Goal: Check status: Check status

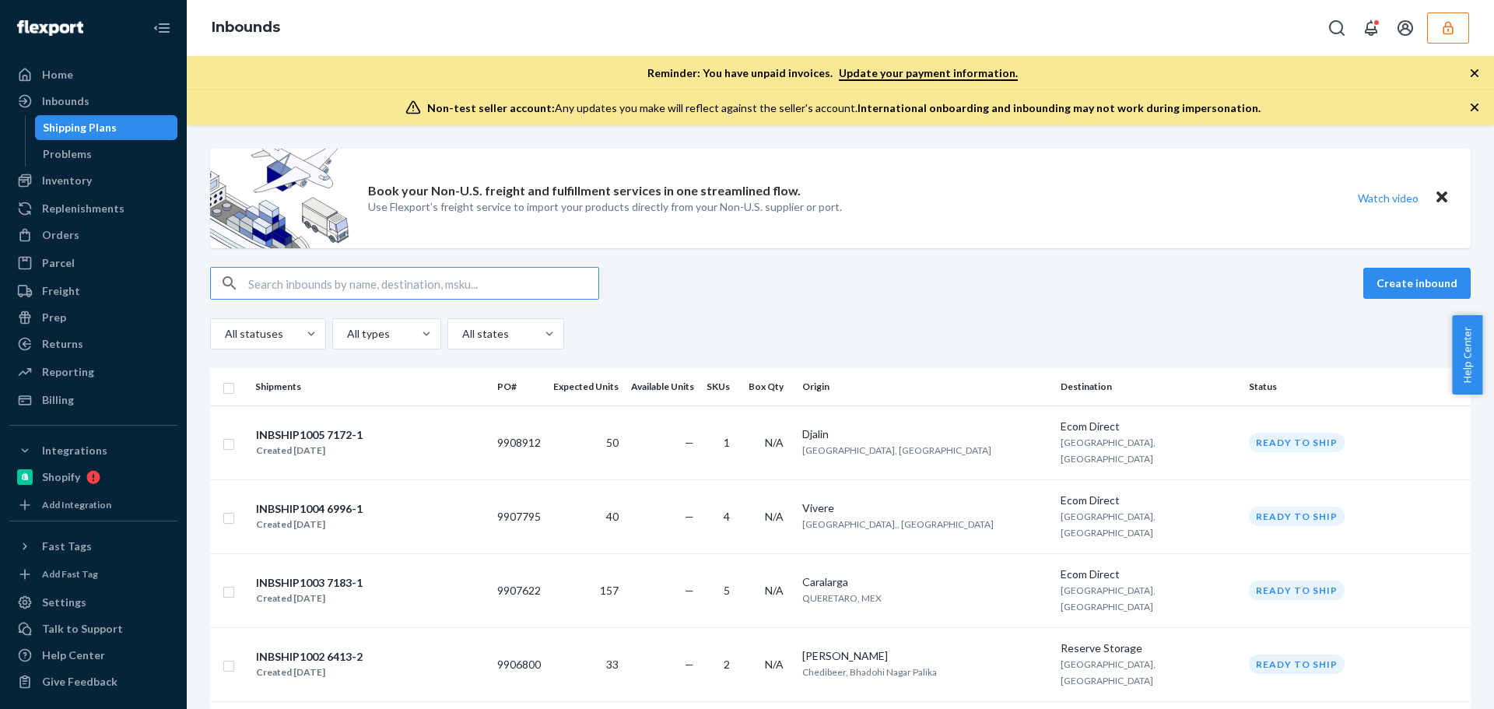
click at [348, 287] on input "text" at bounding box center [423, 283] width 350 height 31
click at [1430, 31] on button "button" at bounding box center [1448, 27] width 42 height 31
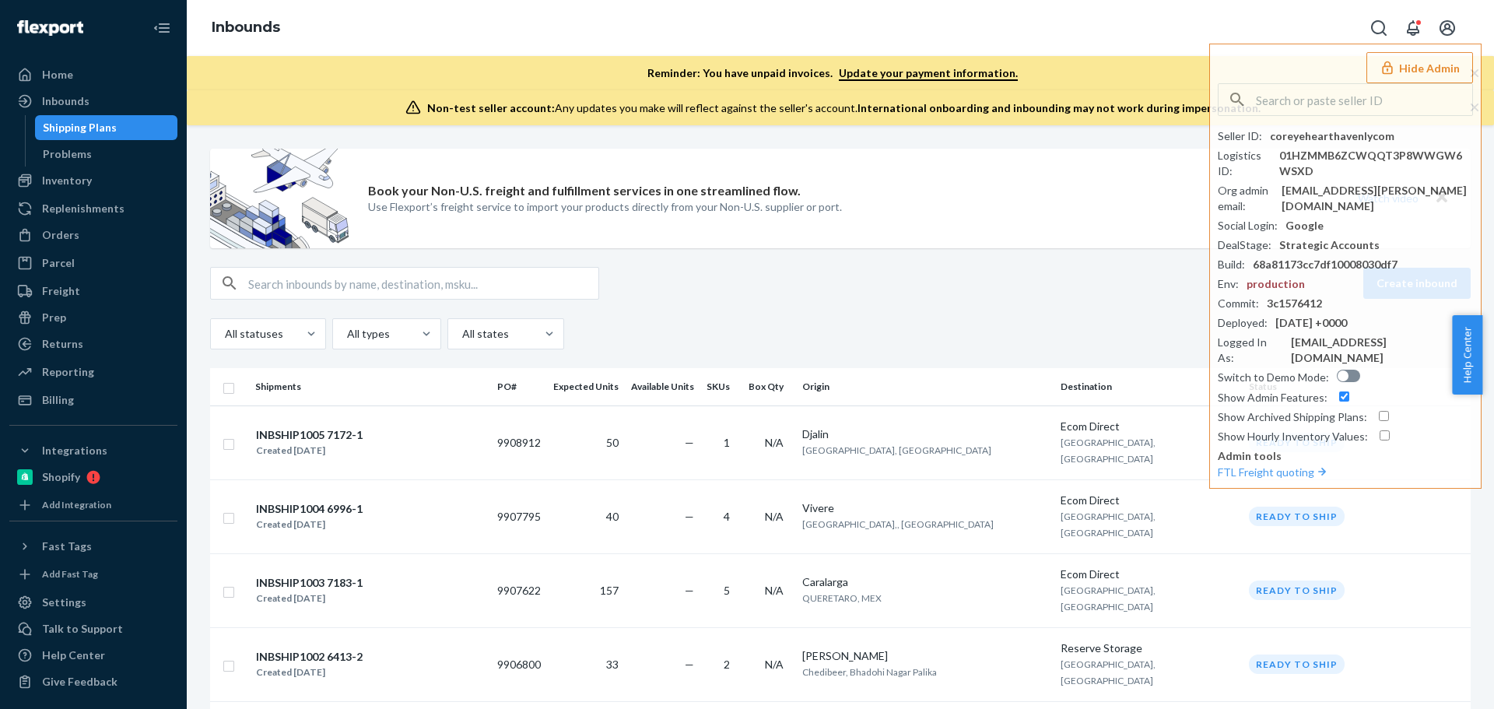
click at [859, 243] on div "Book your Non-U.S. freight and fulfillment services in one streamlined flow. Us…" at bounding box center [840, 199] width 1261 height 100
click at [386, 285] on input "text" at bounding box center [423, 283] width 350 height 31
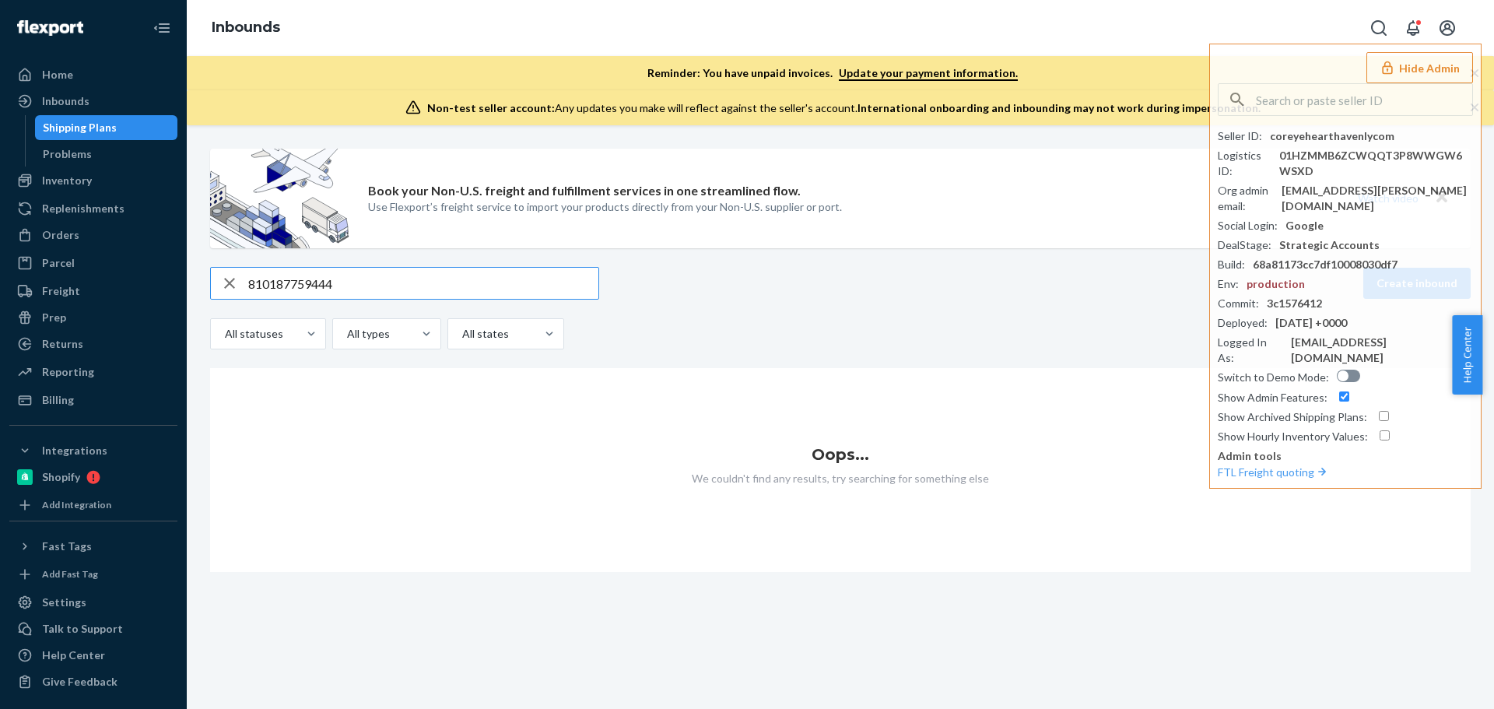
type input "810187759444"
click at [1076, 156] on div "Book your Non-U.S. freight and fulfillment services in one streamlined flow. Us…" at bounding box center [840, 199] width 1261 height 100
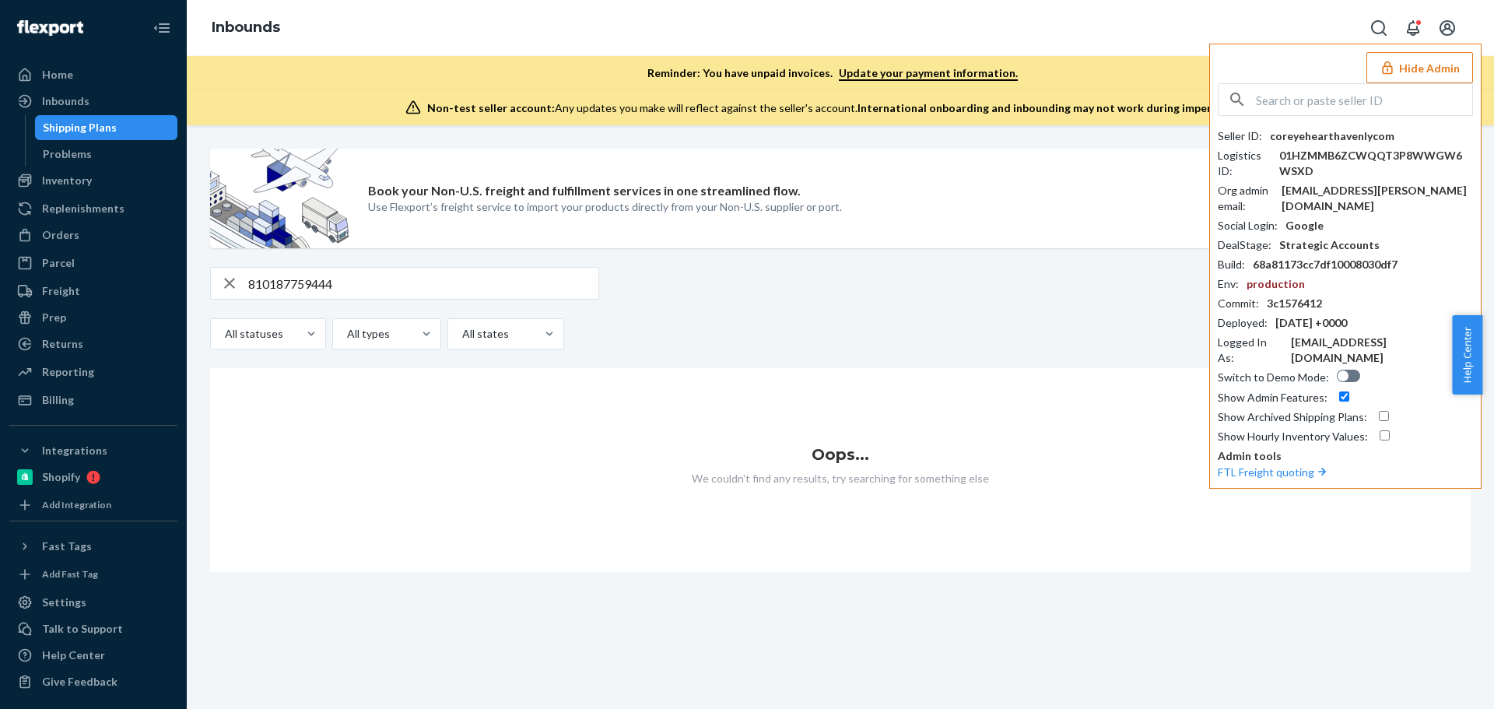
click at [1431, 65] on button "Hide Admin" at bounding box center [1419, 67] width 107 height 31
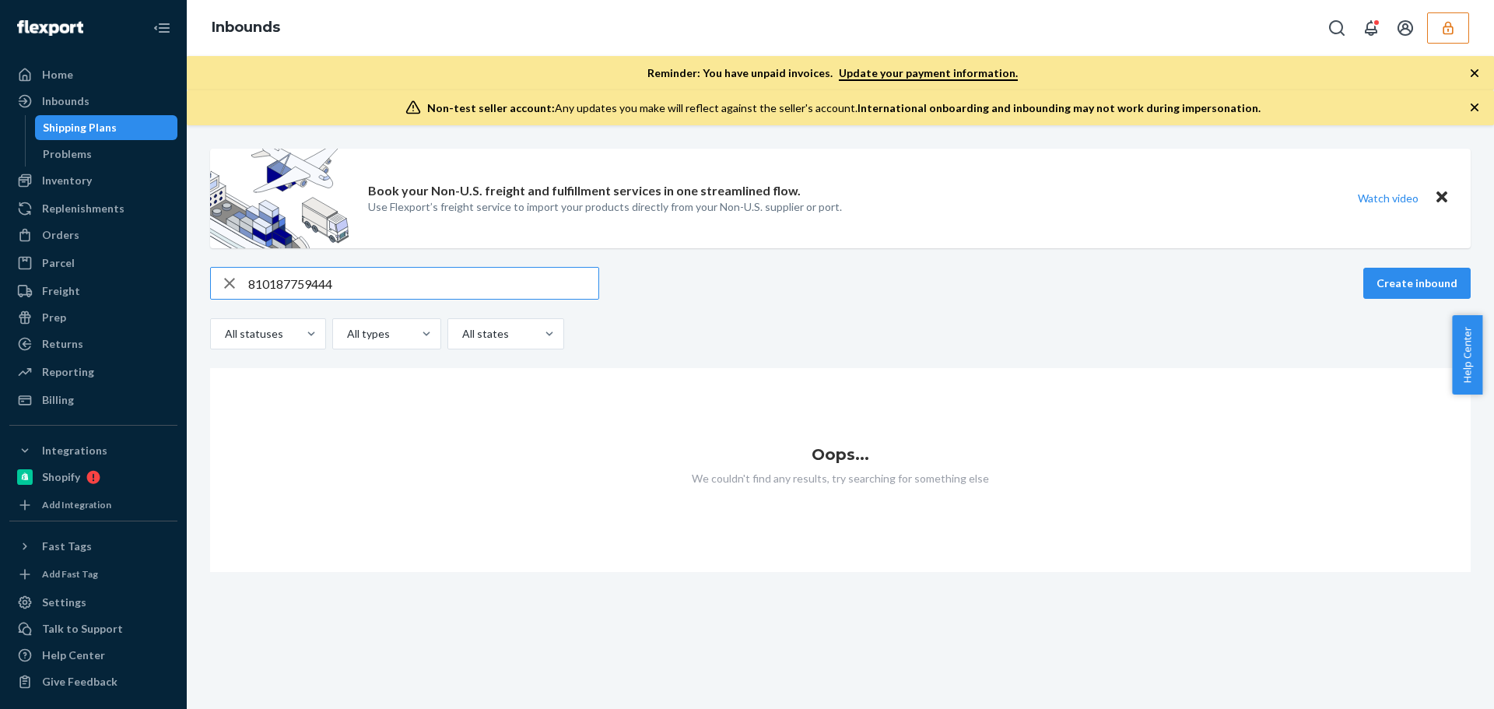
click at [373, 289] on input "810187759444" at bounding box center [423, 283] width 350 height 31
click at [257, 287] on input "b86041-01" at bounding box center [423, 283] width 350 height 31
click at [376, 289] on input "B86041-01" at bounding box center [423, 283] width 350 height 31
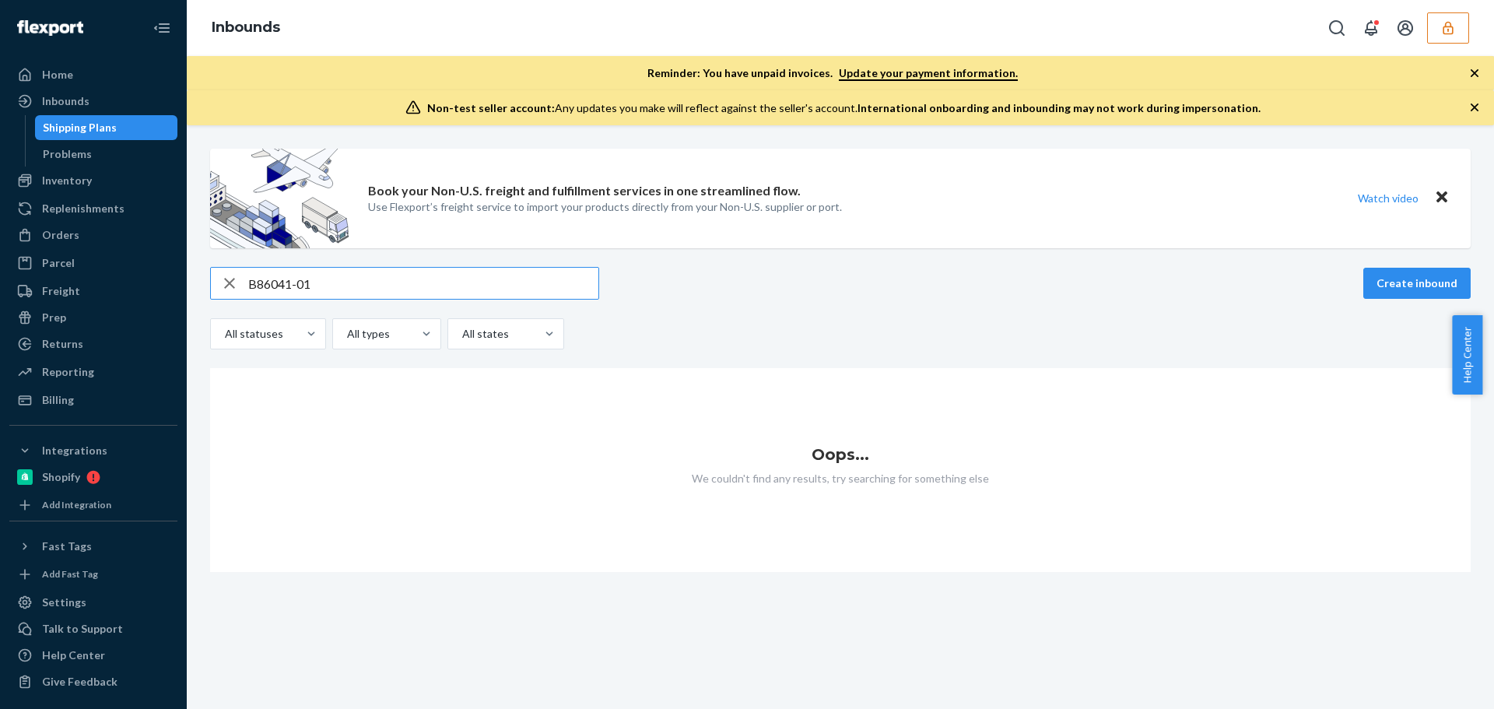
click at [376, 289] on input "B86041-01" at bounding box center [423, 283] width 350 height 31
type input "B86041-01"
click at [1459, 31] on button "button" at bounding box center [1448, 27] width 42 height 31
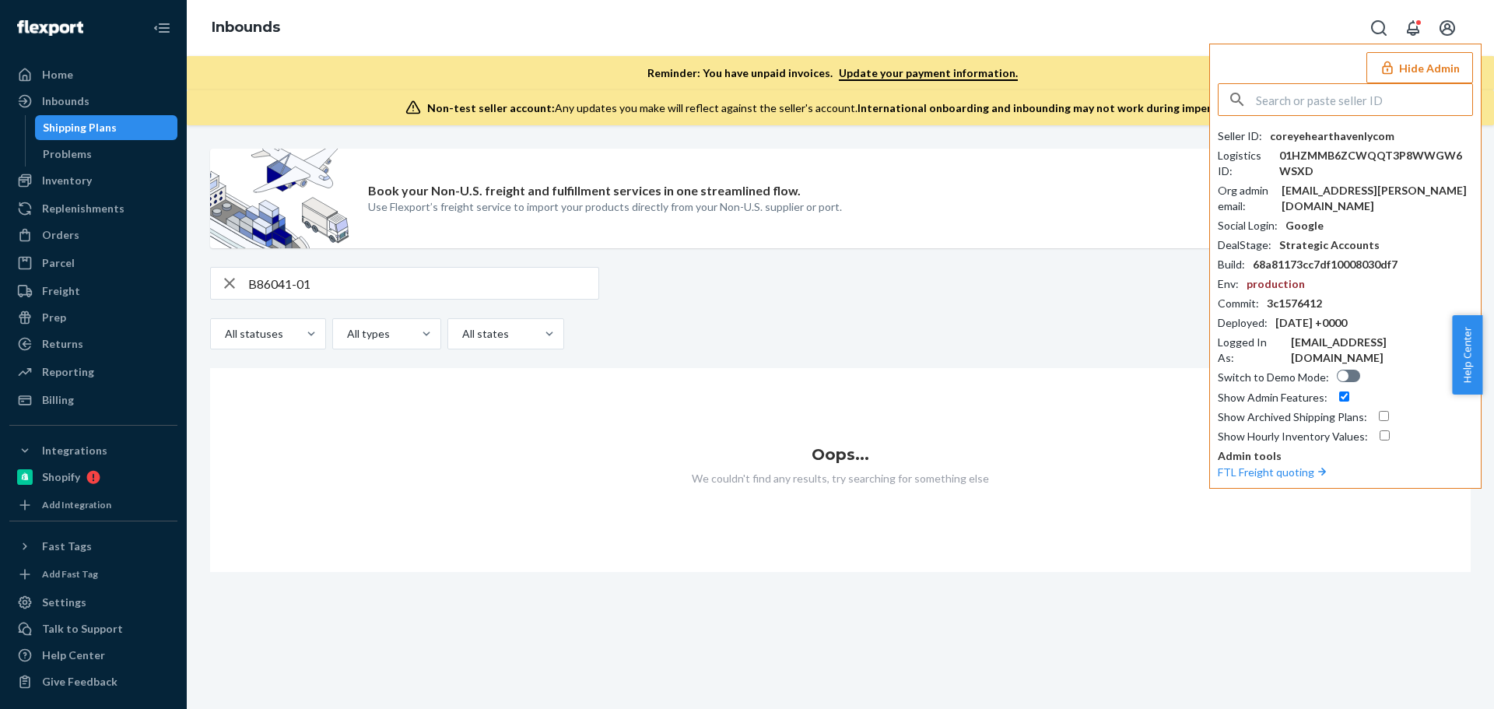
click at [1352, 103] on input "text" at bounding box center [1364, 99] width 216 height 31
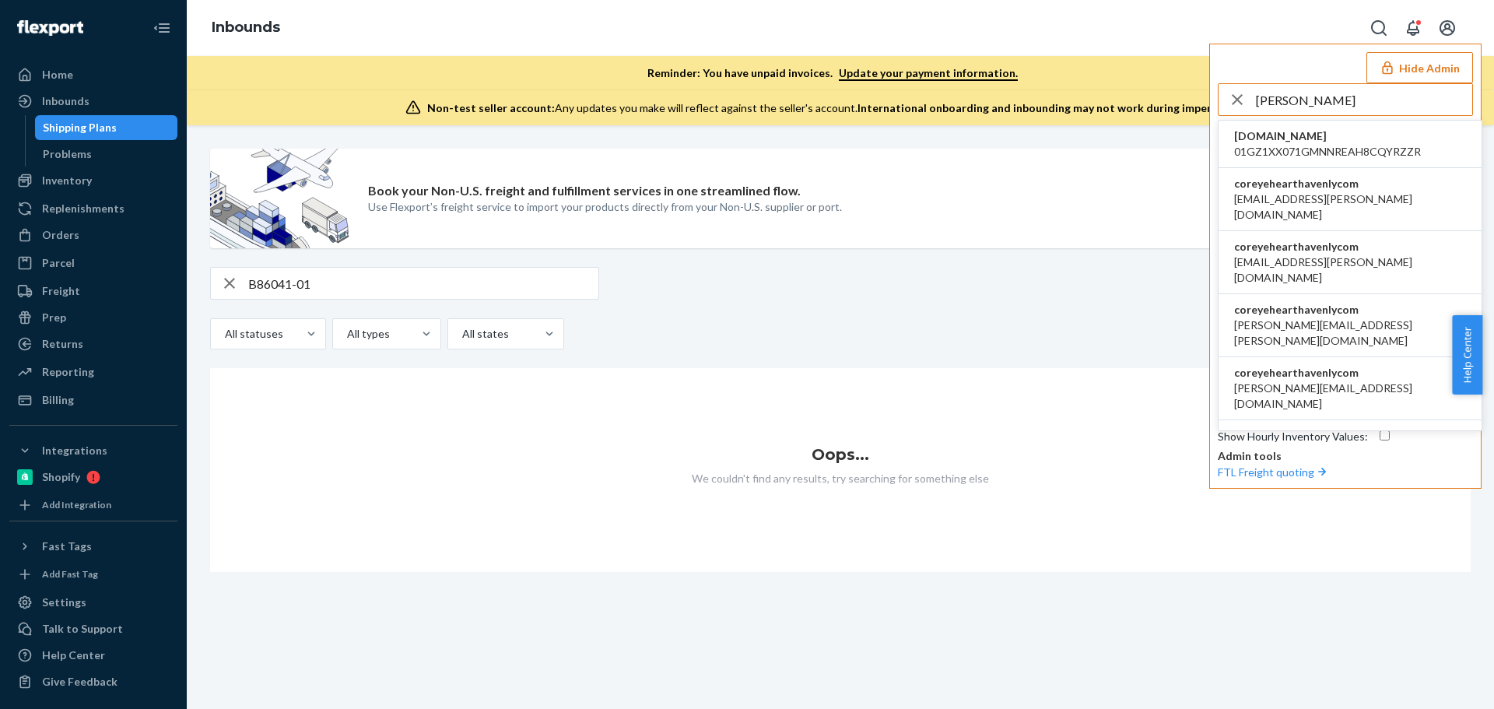
type input "COREY"
click at [1286, 444] on span "angela.delosreyes@havenly.com" at bounding box center [1350, 459] width 232 height 31
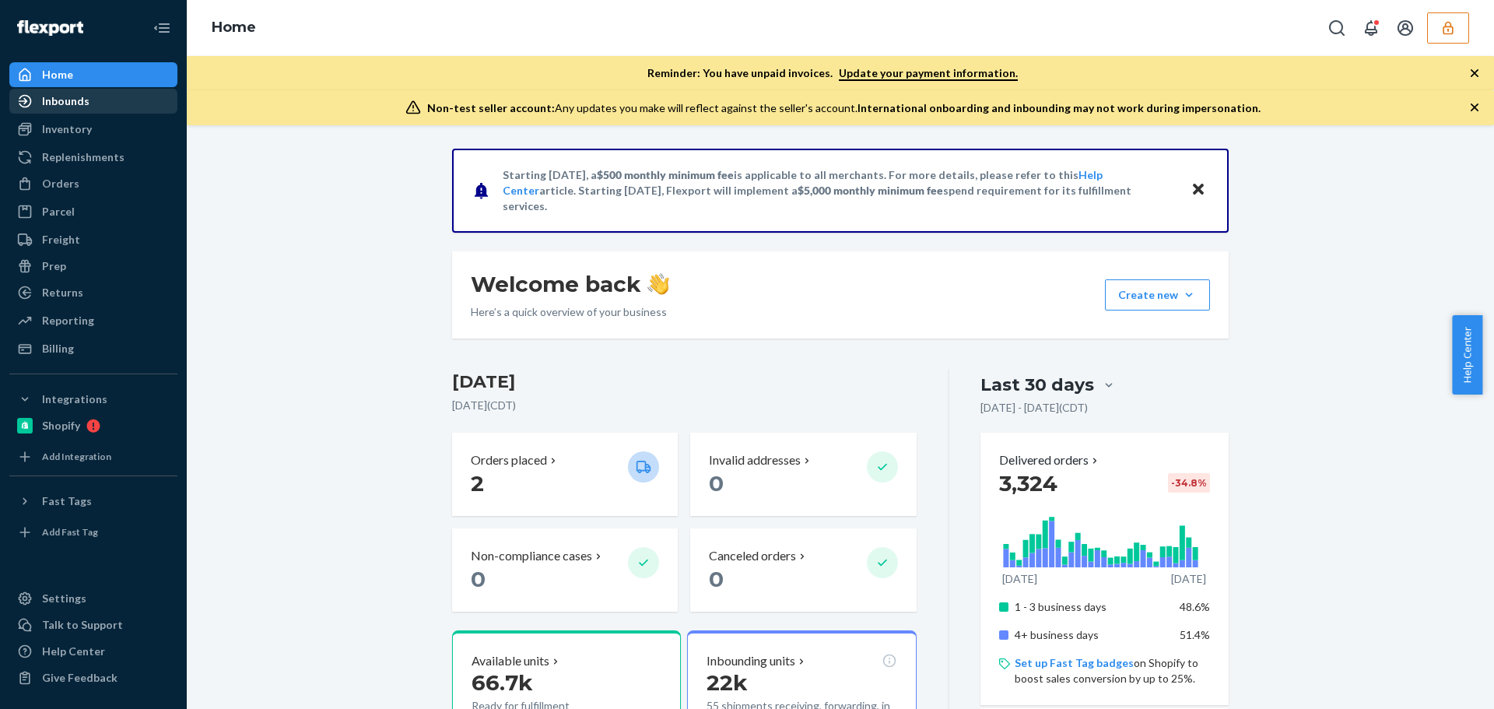
click at [100, 111] on div "Inbounds" at bounding box center [93, 101] width 165 height 22
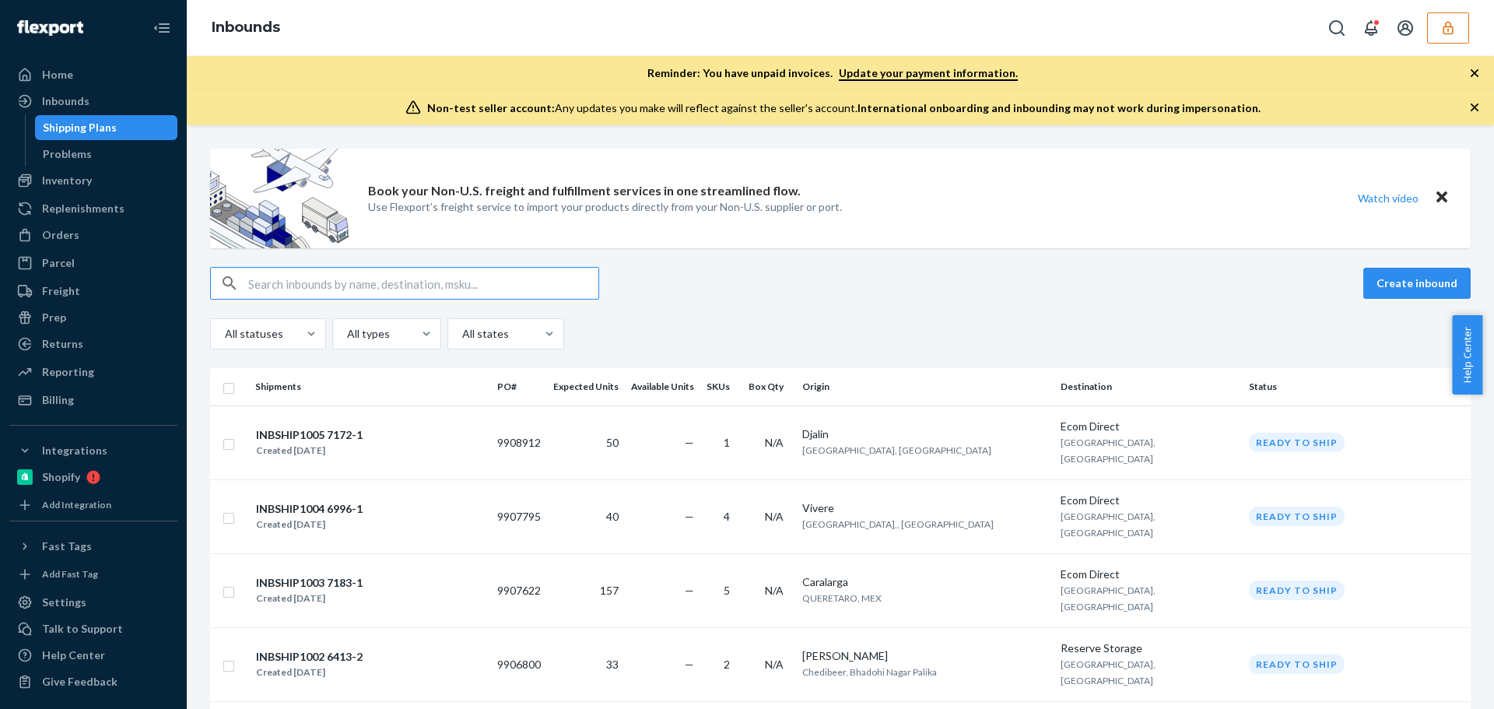
click at [314, 284] on input "text" at bounding box center [423, 283] width 350 height 31
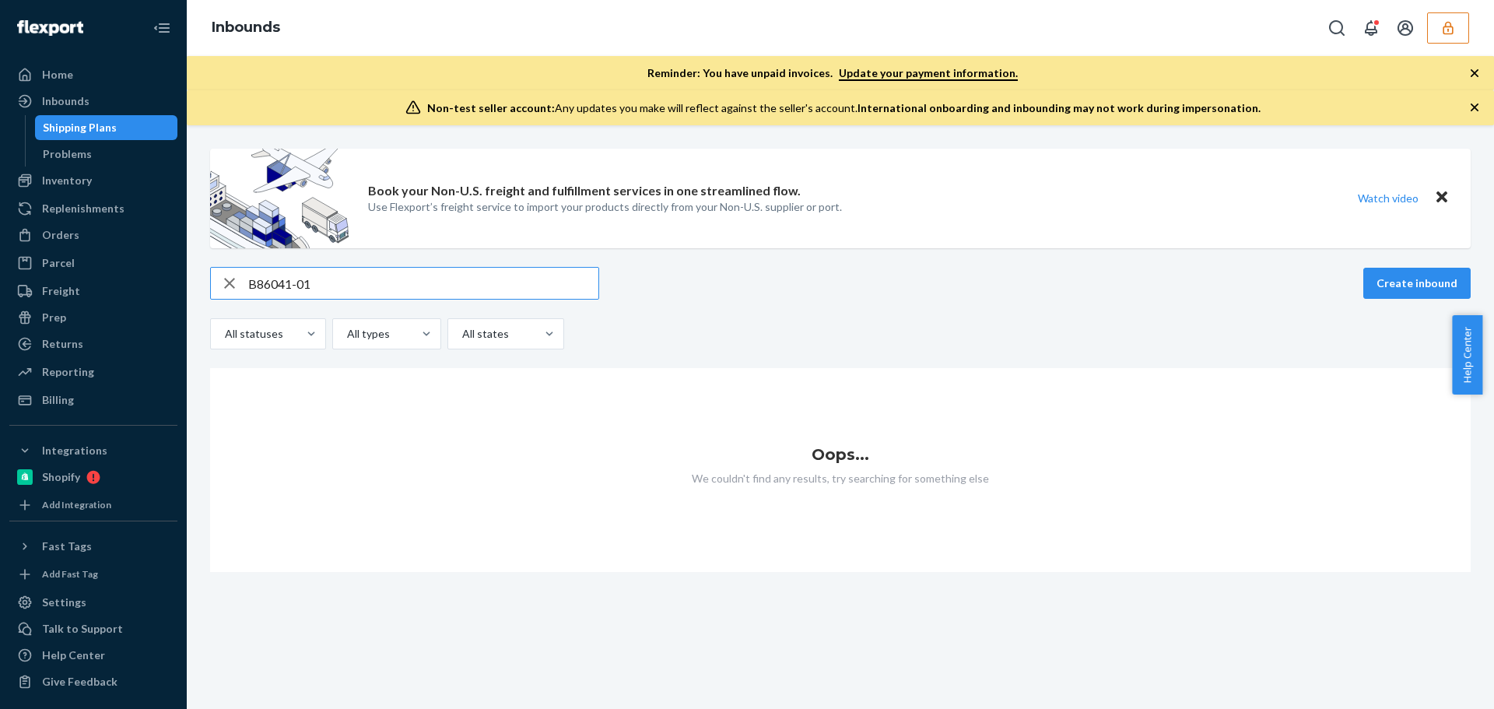
drag, startPoint x: 391, startPoint y: 282, endPoint x: 248, endPoint y: 290, distance: 142.7
click at [248, 290] on input "B86041-01" at bounding box center [423, 283] width 350 height 31
type input "810187759444"
drag, startPoint x: 358, startPoint y: 289, endPoint x: 244, endPoint y: 289, distance: 114.4
click at [244, 289] on div "810187759444" at bounding box center [405, 283] width 388 height 31
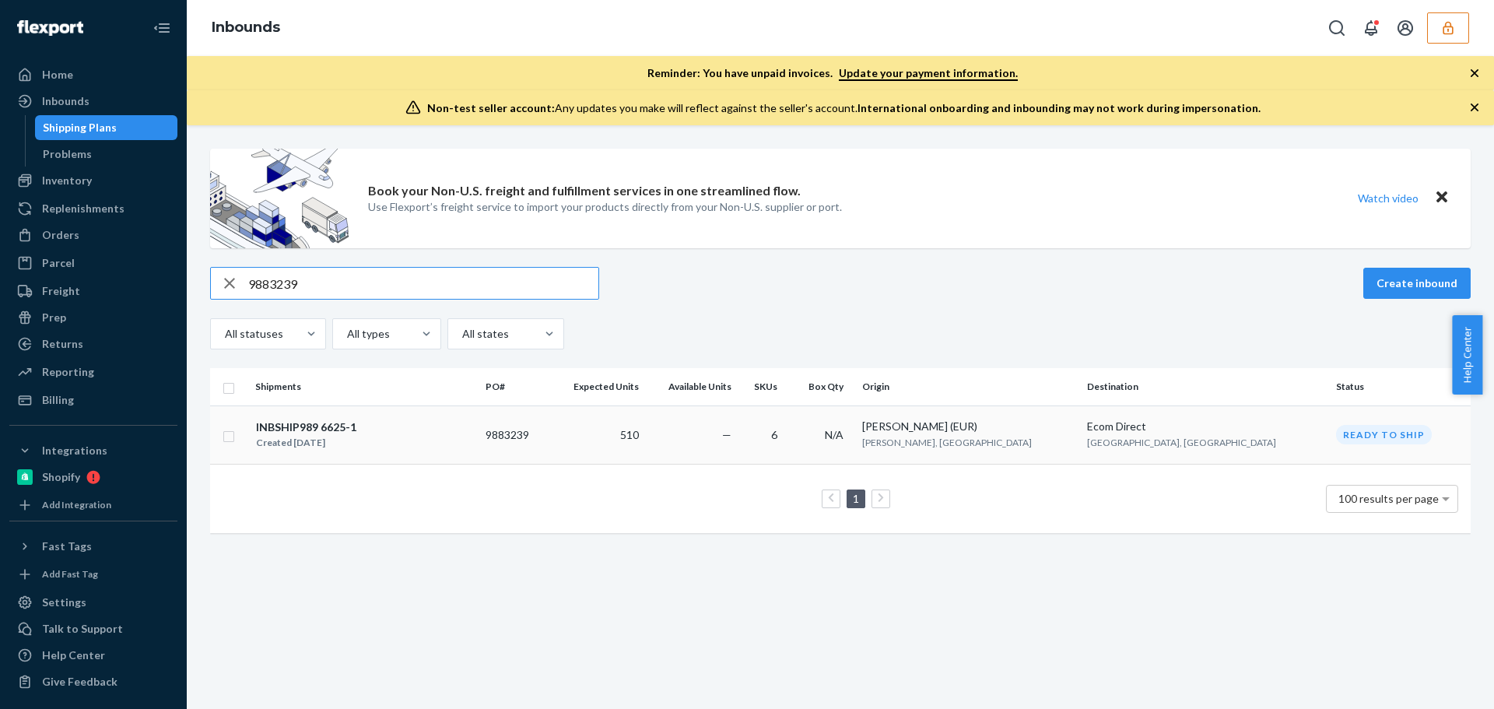
type input "9883239"
click at [473, 426] on div "INBSHIP989 6625-1 Created [DATE]" at bounding box center [364, 435] width 218 height 33
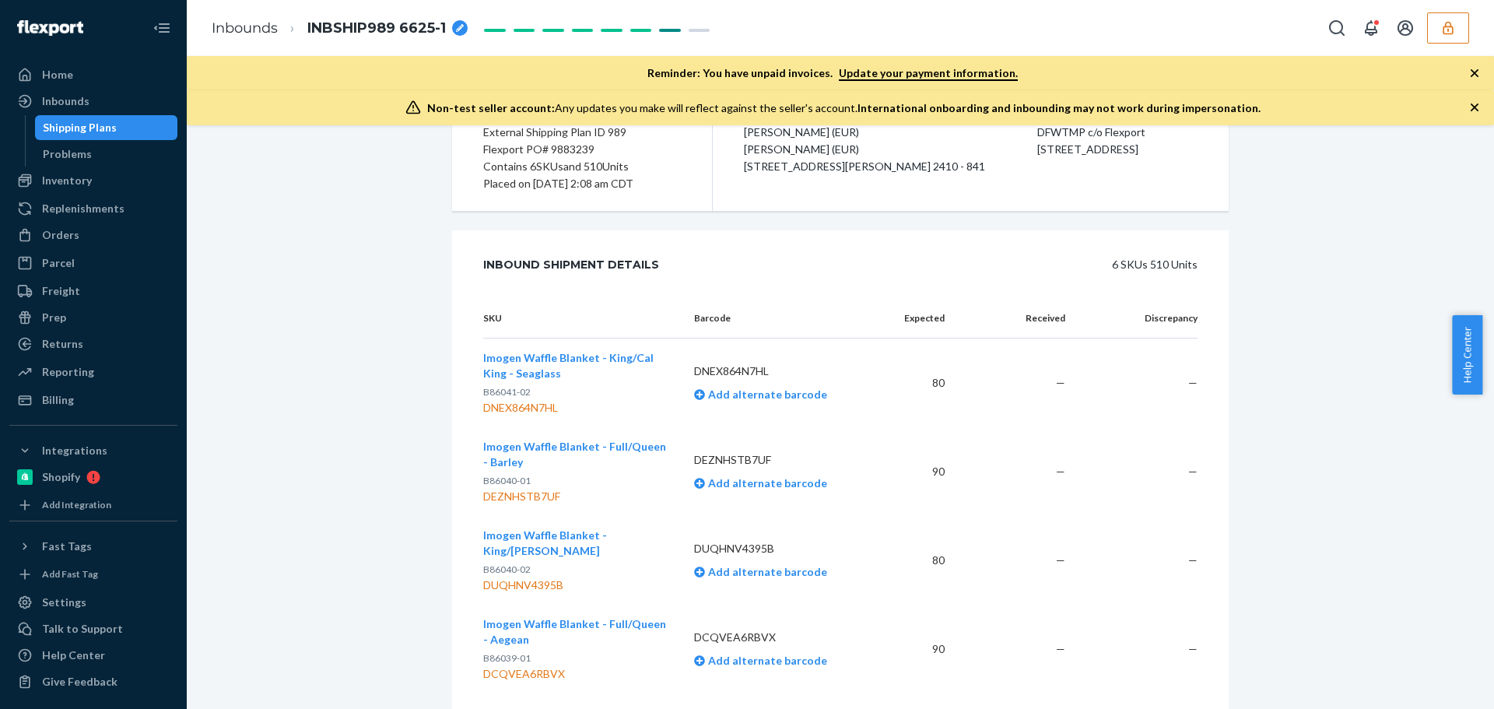
scroll to position [311, 0]
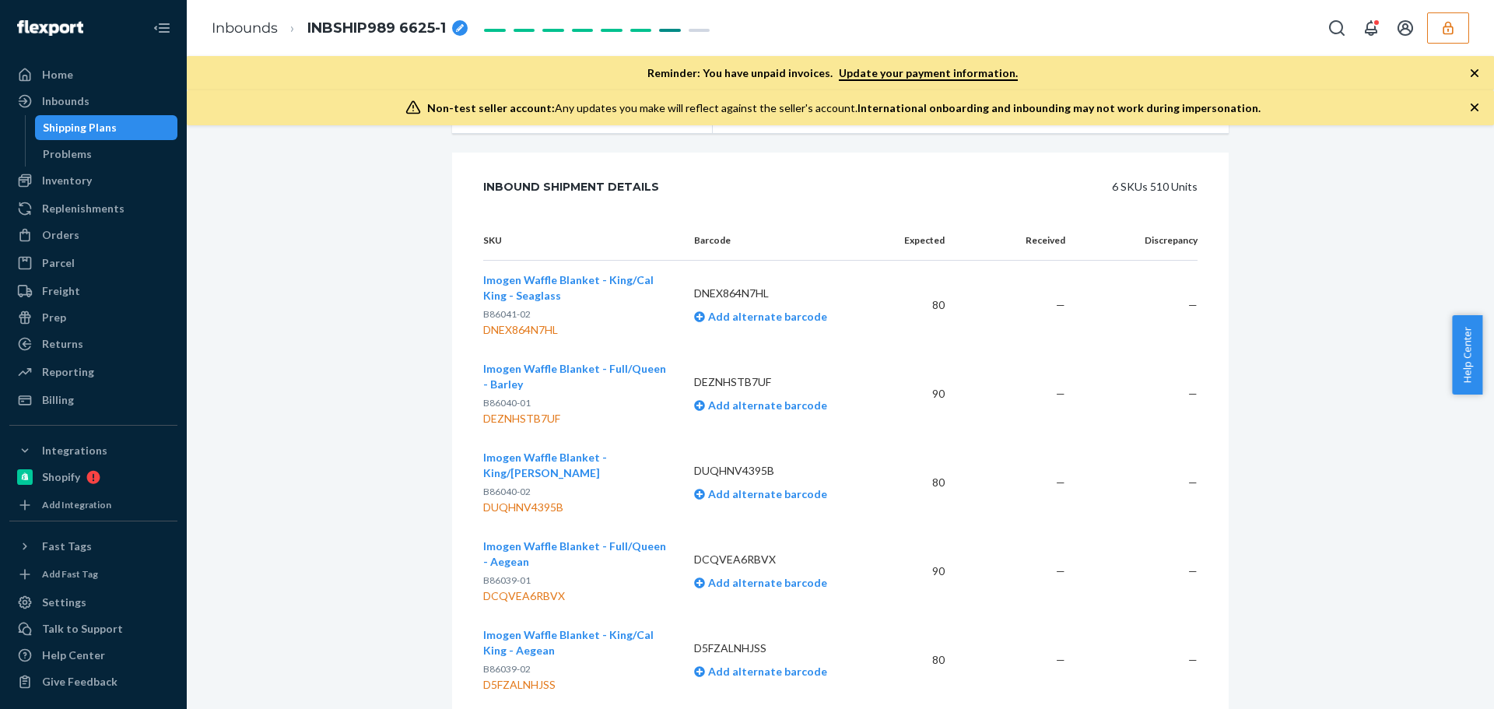
click at [557, 330] on div "DNEX864N7HL" at bounding box center [576, 330] width 186 height 16
click at [500, 287] on button "Imogen Waffle Blanket - King/Cal King - Seaglass" at bounding box center [576, 287] width 186 height 31
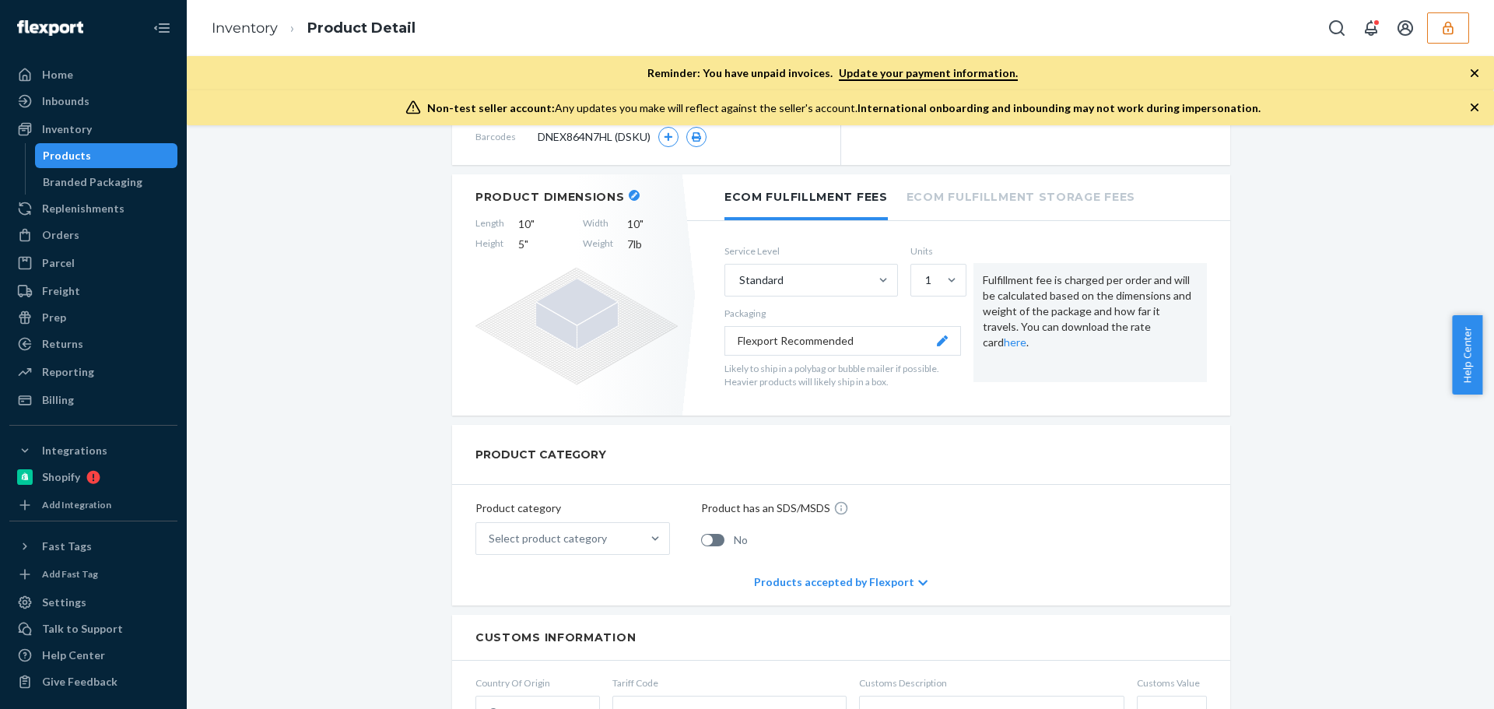
scroll to position [467, 0]
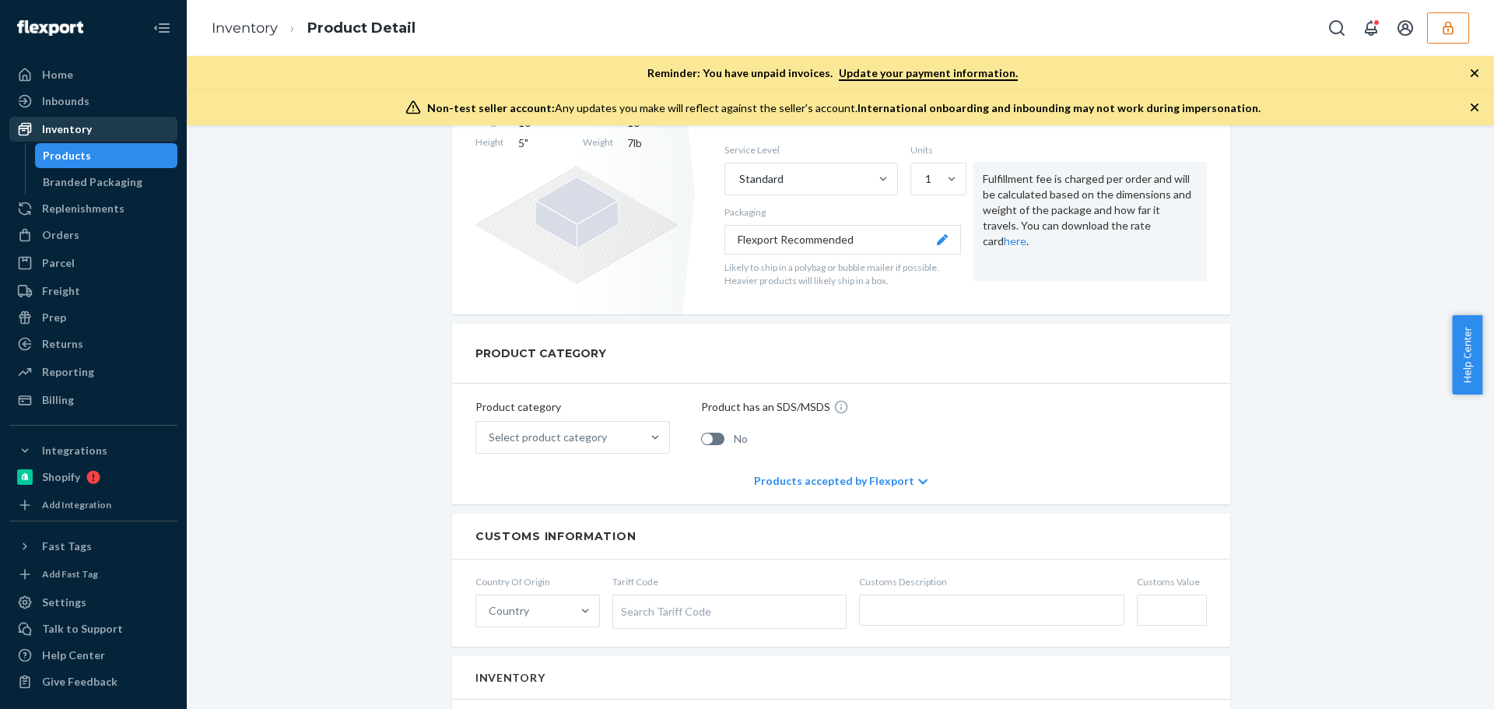
click at [62, 127] on div "Inventory" at bounding box center [67, 129] width 50 height 16
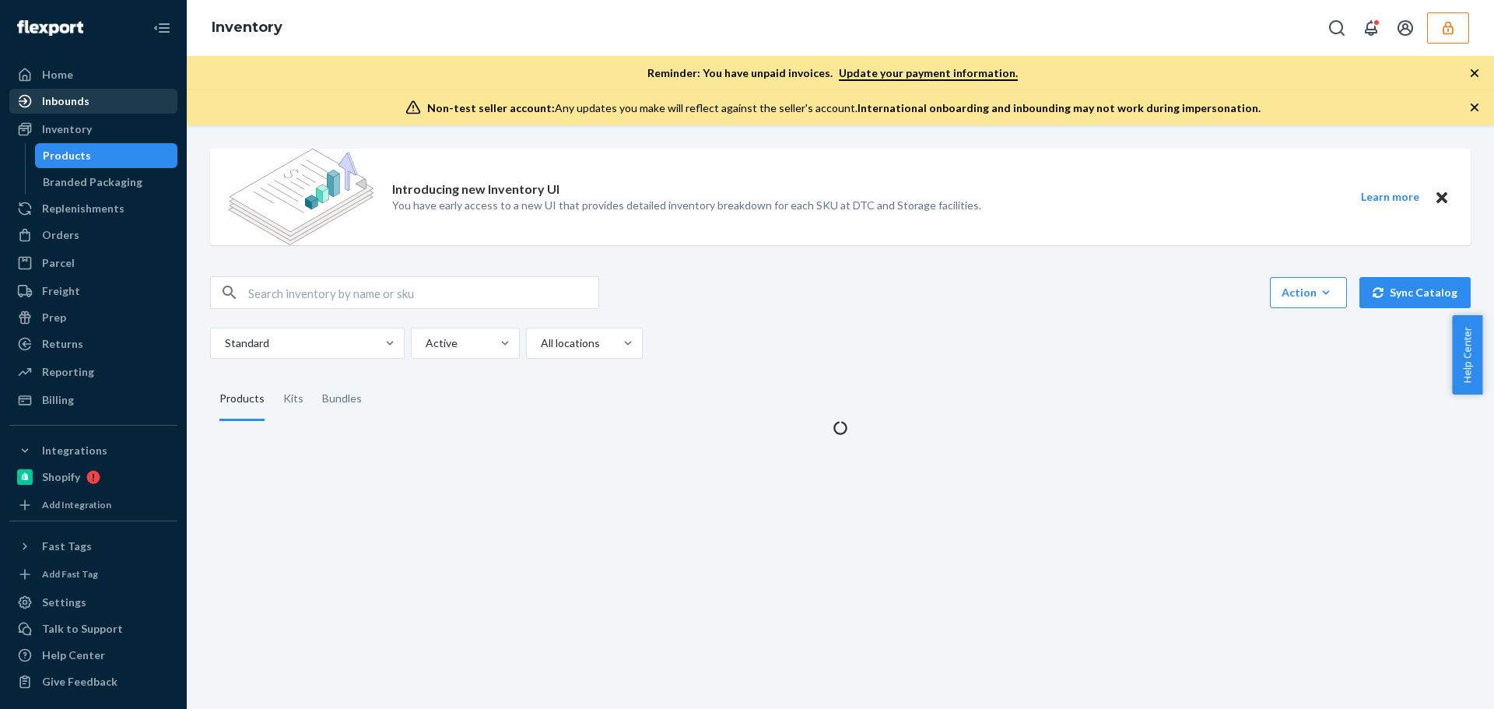
click at [81, 97] on div "Inbounds" at bounding box center [65, 101] width 47 height 16
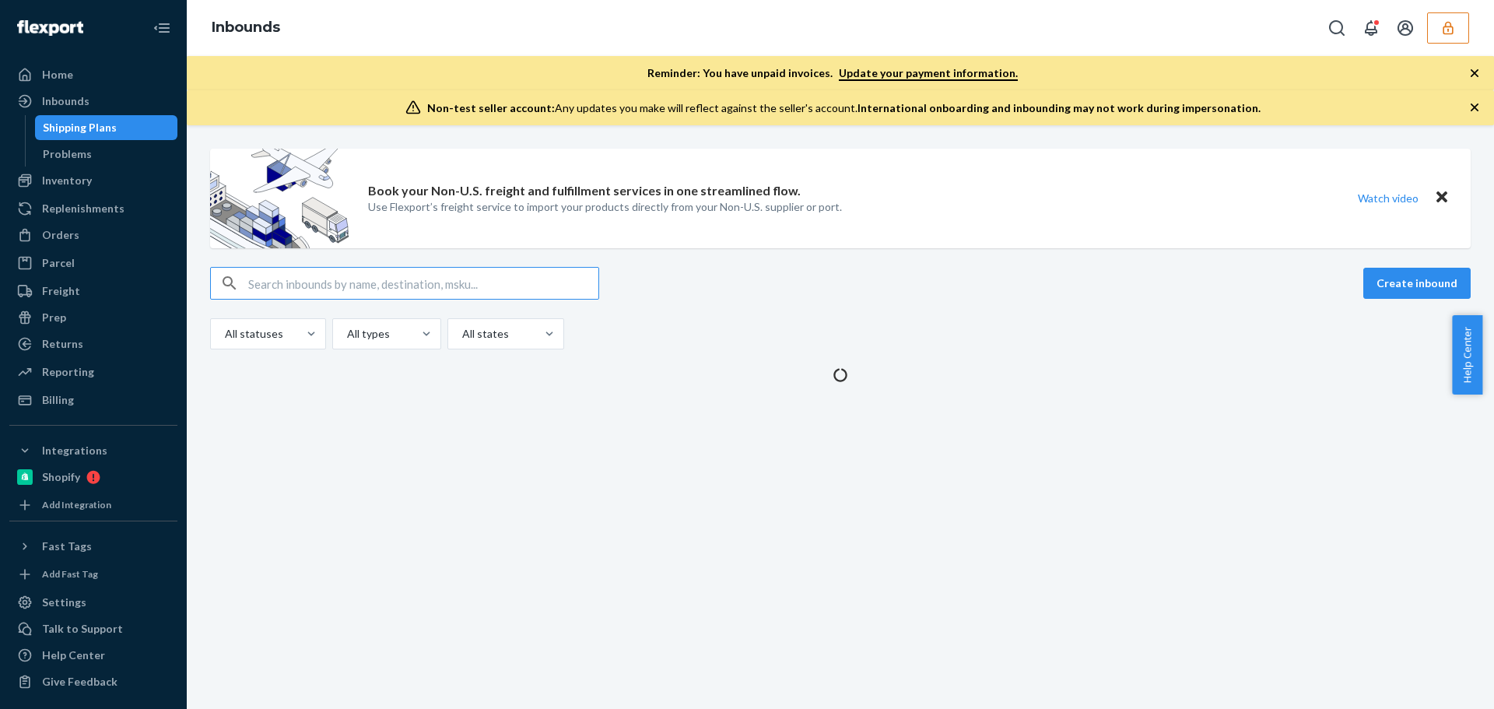
click at [357, 290] on input "text" at bounding box center [423, 283] width 350 height 31
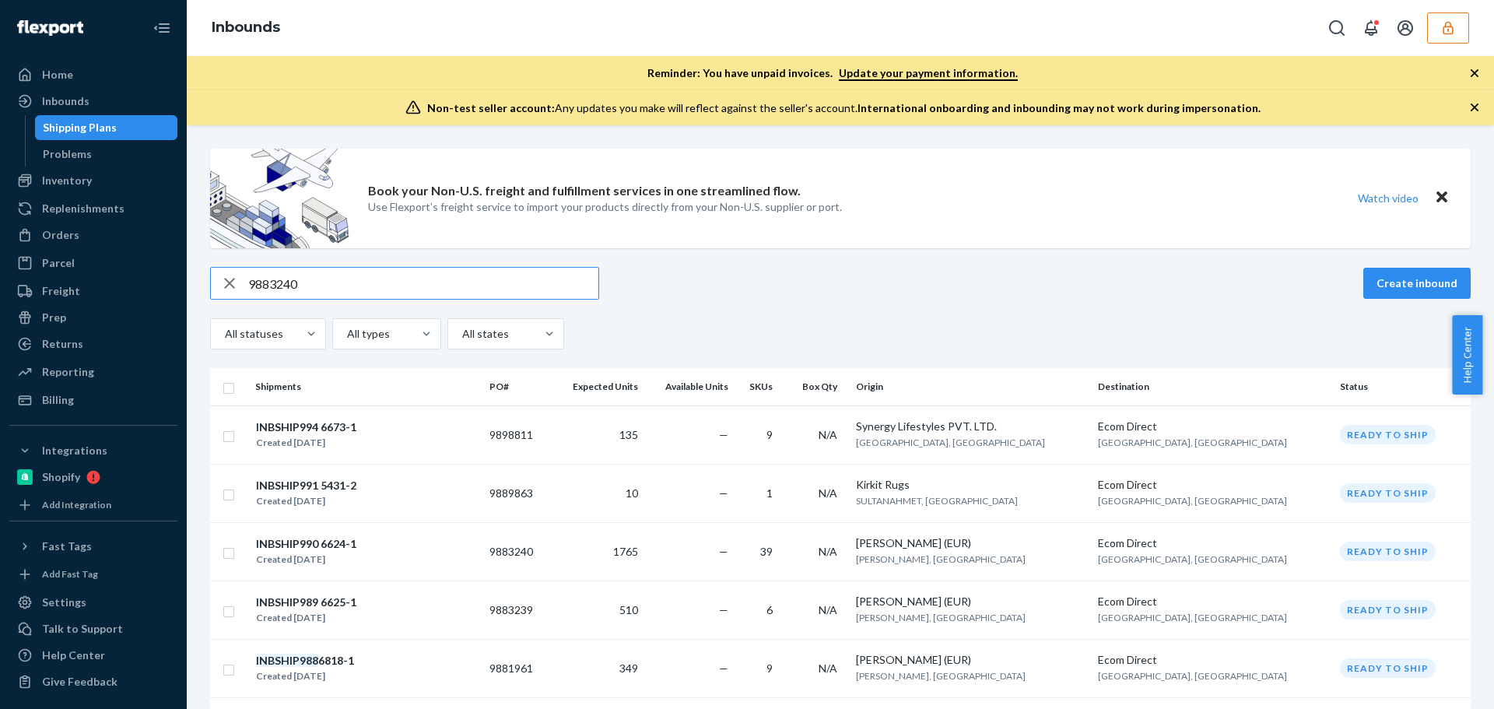
type input "9883240"
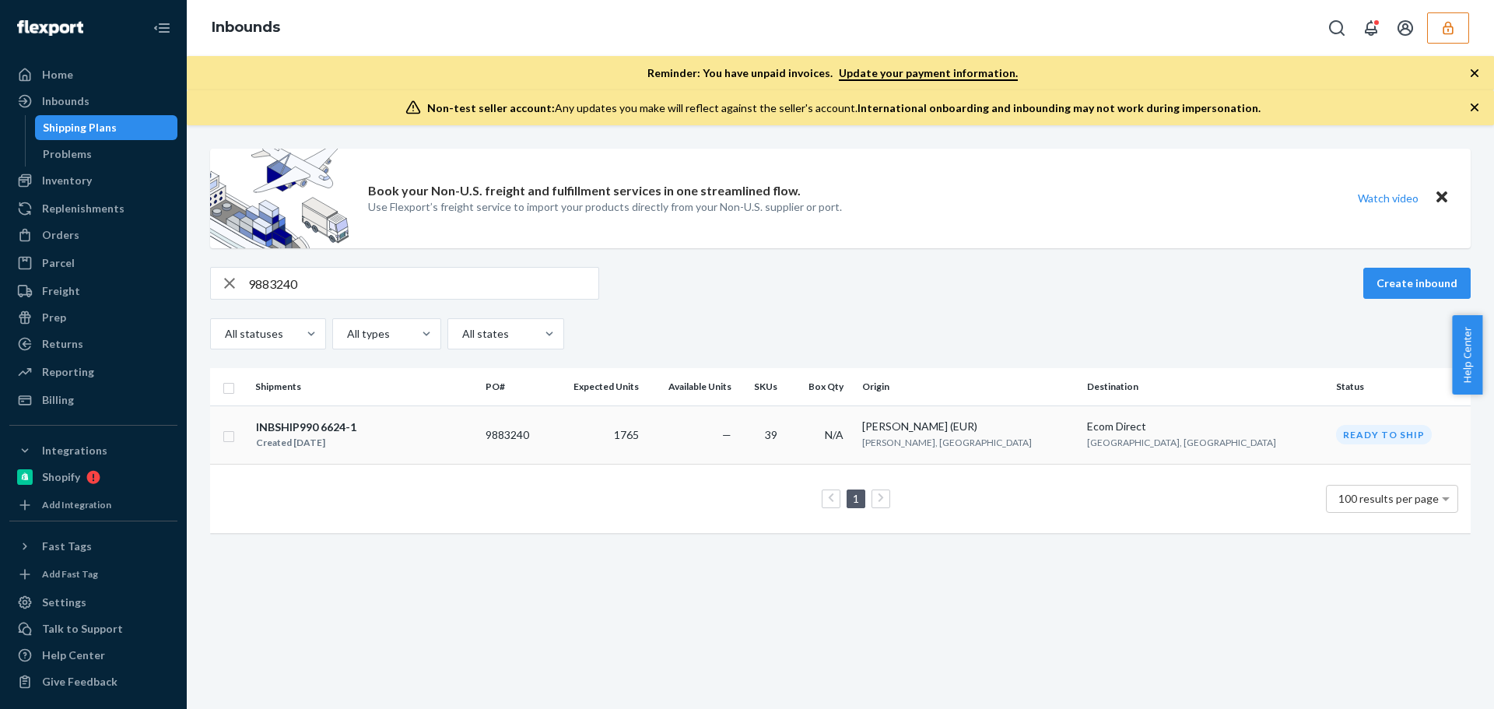
click at [326, 429] on div "INBSHIP990 6624-1" at bounding box center [306, 427] width 100 height 16
